Goal: Use online tool/utility: Utilize a website feature to perform a specific function

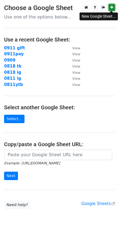
click at [112, 8] on icon at bounding box center [111, 7] width 3 height 4
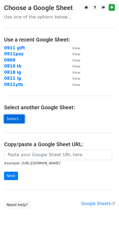
click at [15, 121] on link "Select..." at bounding box center [14, 119] width 20 height 8
click at [11, 118] on link "Select..." at bounding box center [14, 119] width 20 height 8
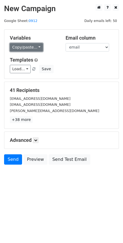
click at [33, 50] on link "Copy/paste..." at bounding box center [26, 47] width 33 height 8
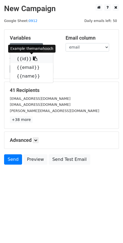
click at [17, 58] on link "{{id}}" at bounding box center [31, 59] width 43 height 9
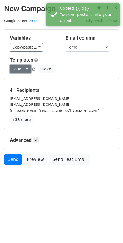
click at [25, 71] on link "Load..." at bounding box center [20, 69] width 21 height 8
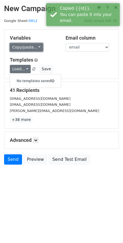
click at [34, 50] on link "Copy/paste..." at bounding box center [26, 47] width 33 height 8
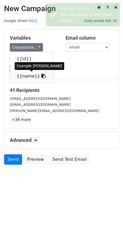
click at [29, 76] on link "{{name}}" at bounding box center [31, 76] width 43 height 9
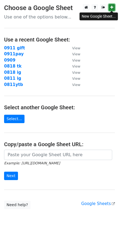
click at [111, 10] on link at bounding box center [111, 7] width 6 height 7
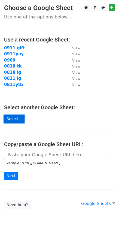
click at [15, 118] on link "Select..." at bounding box center [14, 119] width 20 height 8
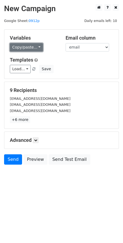
click at [22, 48] on link "Copy/paste..." at bounding box center [26, 47] width 33 height 8
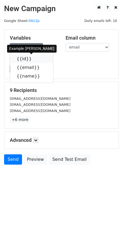
click at [22, 60] on link "{{id}}" at bounding box center [31, 59] width 43 height 9
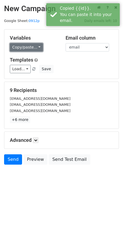
click at [29, 47] on link "Copy/paste..." at bounding box center [26, 47] width 33 height 8
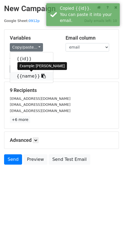
click at [25, 79] on link "{{name}}" at bounding box center [31, 76] width 43 height 9
